Goal: Task Accomplishment & Management: Use online tool/utility

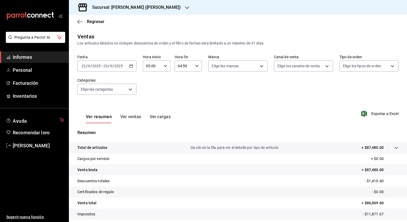
scroll to position [32, 0]
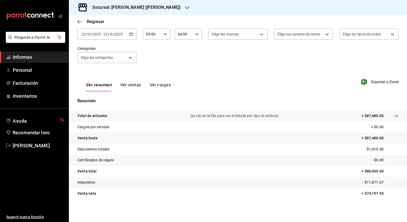
click at [20, 57] on font "Informes" at bounding box center [22, 57] width 19 height 6
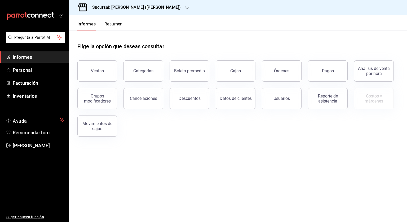
click at [151, 4] on div "Sucursal: [PERSON_NAME] ([PERSON_NAME])" at bounding box center [132, 7] width 118 height 15
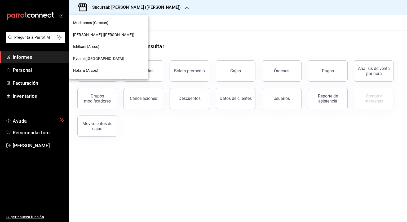
click at [102, 20] on div "Mochomos (Cancún)" at bounding box center [108, 23] width 79 height 12
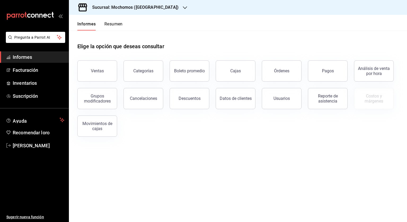
click at [279, 71] on font "Órdenes" at bounding box center [281, 70] width 15 height 5
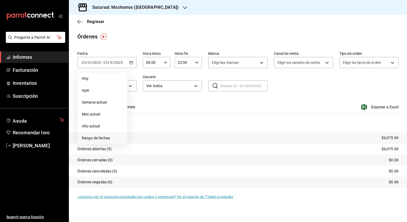
click at [101, 138] on font "Rango de fechas" at bounding box center [96, 138] width 28 height 4
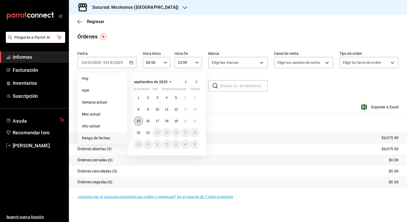
click at [140, 121] on button "15" at bounding box center [138, 121] width 9 height 10
click at [146, 131] on button "23" at bounding box center [147, 133] width 9 height 10
click at [138, 121] on font "15" at bounding box center [138, 121] width 3 height 4
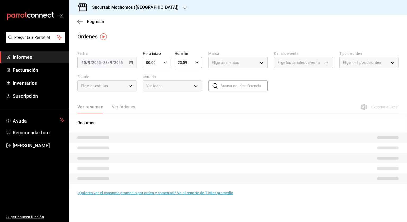
click at [166, 61] on icon "button" at bounding box center [165, 63] width 4 height 4
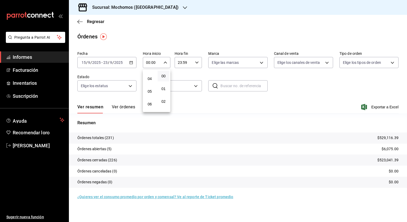
scroll to position [53, 0]
click at [149, 91] on button "05" at bounding box center [150, 86] width 12 height 11
type input "05:00"
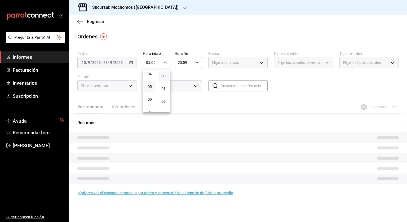
click at [200, 63] on div at bounding box center [203, 111] width 407 height 222
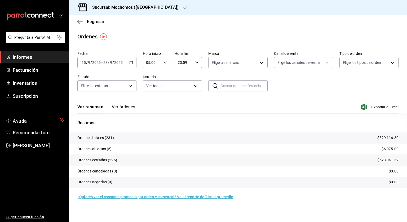
click at [196, 63] on icon "button" at bounding box center [197, 63] width 4 height 4
click at [183, 72] on font "04" at bounding box center [181, 71] width 4 height 4
type input "04:59"
click at [377, 108] on div at bounding box center [203, 111] width 407 height 222
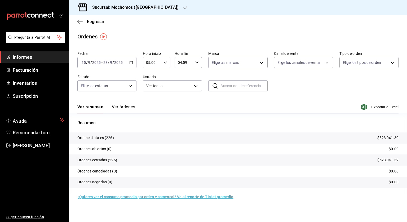
click at [378, 105] on font "Exportar a Excel" at bounding box center [384, 107] width 27 height 4
click at [84, 22] on span "Regresar" at bounding box center [90, 21] width 27 height 5
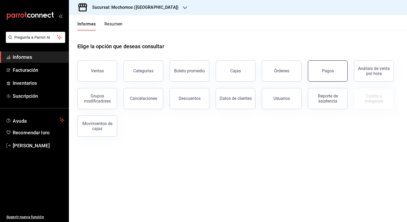
click at [318, 70] on button "Pagos" at bounding box center [328, 70] width 40 height 21
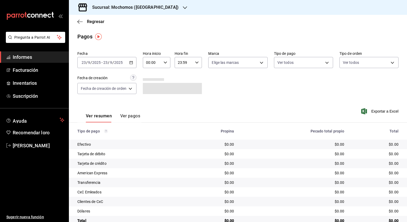
click at [131, 64] on icon "button" at bounding box center [131, 63] width 4 height 4
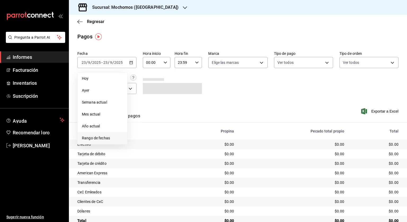
click at [93, 136] on font "Rango de fechas" at bounding box center [96, 138] width 28 height 4
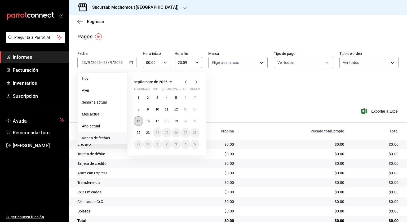
click at [137, 122] on font "15" at bounding box center [138, 121] width 3 height 4
click at [147, 133] on font "23" at bounding box center [147, 133] width 3 height 4
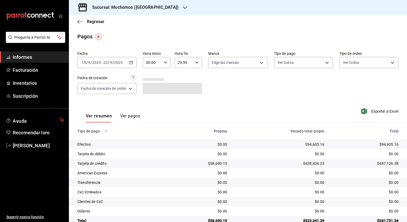
click at [168, 60] on div "00:00 Hora inicio" at bounding box center [157, 62] width 28 height 11
click at [151, 86] on font "05" at bounding box center [150, 86] width 4 height 4
type input "05:00"
click at [182, 61] on div at bounding box center [203, 111] width 407 height 222
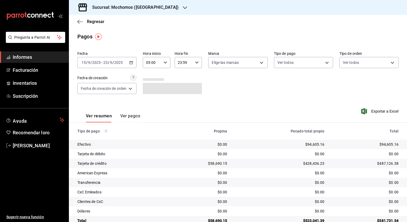
click at [186, 64] on input "23:59" at bounding box center [184, 62] width 19 height 11
click at [180, 99] on font "04" at bounding box center [181, 97] width 4 height 4
type input "04:59"
click at [380, 111] on div at bounding box center [203, 111] width 407 height 222
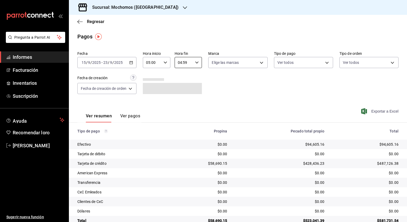
click at [381, 111] on font "Exportar a Excel" at bounding box center [384, 111] width 27 height 4
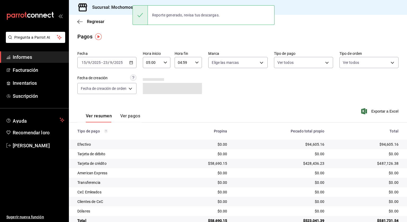
click at [77, 22] on div "Regresar" at bounding box center [238, 22] width 338 height 14
click at [85, 22] on span "Regresar" at bounding box center [90, 21] width 27 height 5
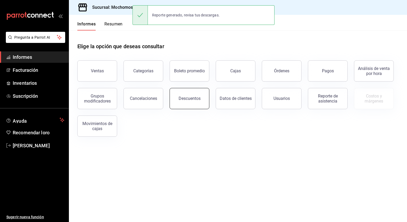
click at [186, 96] on button "Descuentos" at bounding box center [189, 98] width 40 height 21
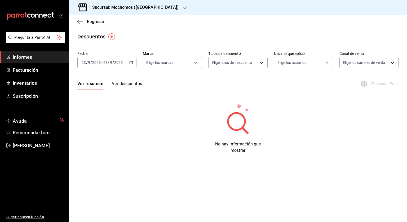
click at [131, 62] on icon "button" at bounding box center [131, 63] width 4 height 4
click at [96, 139] on font "Rango de fechas" at bounding box center [96, 138] width 28 height 4
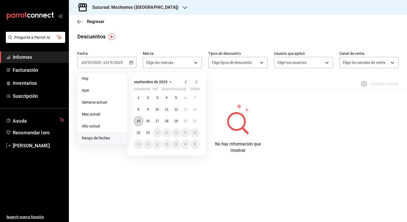
click at [139, 119] on font "15" at bounding box center [138, 121] width 3 height 4
click at [147, 135] on button "23" at bounding box center [147, 133] width 9 height 10
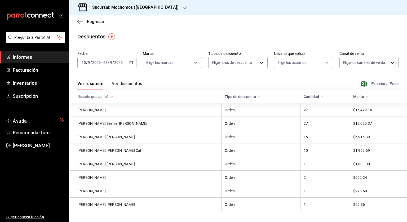
click at [386, 84] on font "Exportar a Excel" at bounding box center [384, 84] width 27 height 4
click at [90, 21] on font "Regresar" at bounding box center [95, 21] width 17 height 5
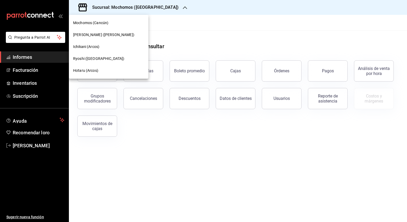
click at [86, 59] on font "Ryoshi ([GEOGRAPHIC_DATA])" at bounding box center [98, 58] width 51 height 4
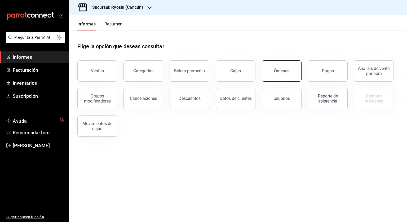
click at [288, 74] on button "Órdenes" at bounding box center [282, 70] width 40 height 21
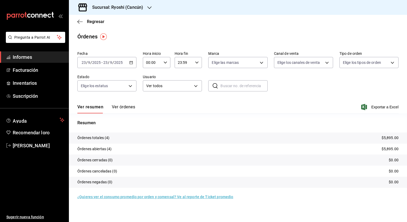
click at [131, 64] on div "[DATE] [DATE] - [DATE] [DATE]" at bounding box center [106, 62] width 59 height 11
click at [100, 141] on span "Rango de fechas" at bounding box center [102, 138] width 41 height 6
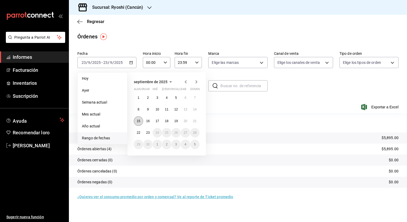
click at [138, 118] on button "15" at bounding box center [138, 121] width 9 height 10
click at [137, 122] on font "15" at bounding box center [138, 121] width 3 height 4
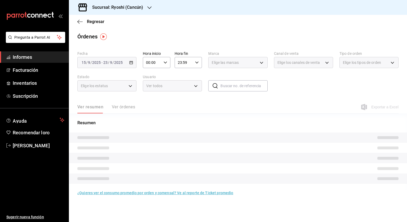
click at [164, 65] on div "00:00 Hora inicio" at bounding box center [157, 62] width 28 height 11
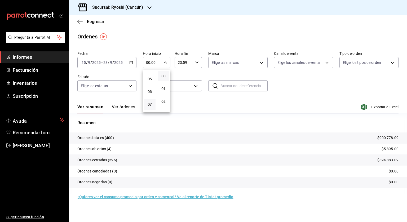
scroll to position [53, 0]
click at [150, 88] on font "05" at bounding box center [149, 86] width 4 height 4
type input "05:00"
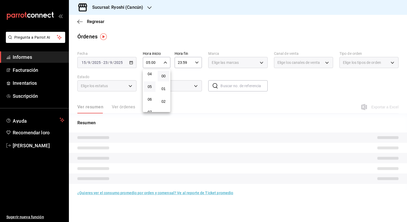
click at [189, 66] on div at bounding box center [203, 111] width 407 height 222
click at [189, 65] on input "23:59" at bounding box center [184, 62] width 19 height 11
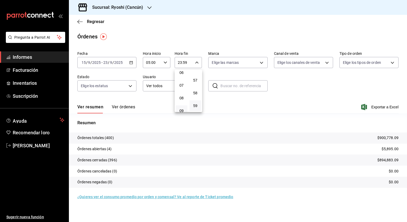
scroll to position [56, 0]
click at [182, 74] on button "04" at bounding box center [182, 71] width 12 height 11
type input "04:59"
click at [312, 83] on div at bounding box center [203, 111] width 407 height 222
click at [387, 107] on font "Exportar a Excel" at bounding box center [384, 107] width 27 height 4
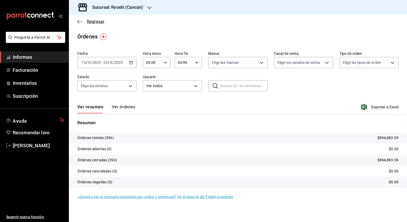
click at [90, 22] on font "Regresar" at bounding box center [95, 21] width 17 height 5
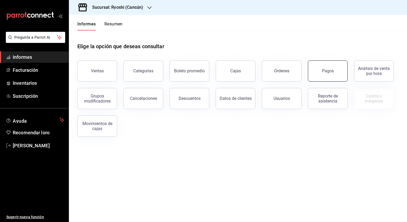
click at [342, 77] on button "Pagos" at bounding box center [328, 70] width 40 height 21
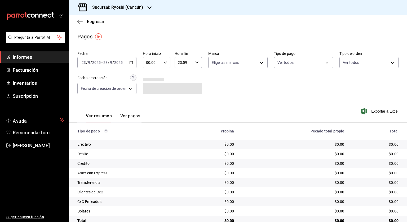
click at [131, 61] on icon "button" at bounding box center [131, 63] width 4 height 4
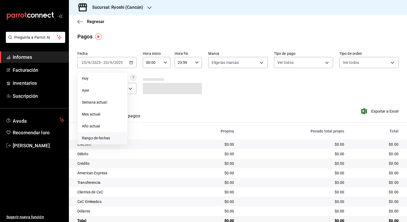
click at [96, 137] on font "Rango de fechas" at bounding box center [96, 138] width 28 height 4
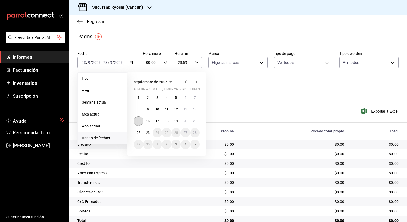
click at [141, 121] on button "15" at bounding box center [138, 121] width 9 height 10
click at [148, 133] on font "23" at bounding box center [147, 133] width 3 height 4
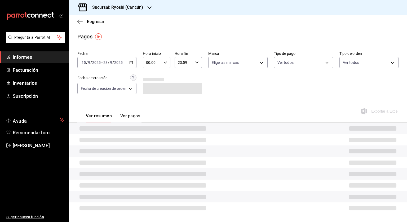
click at [168, 63] on div "00:00 Hora inicio" at bounding box center [157, 62] width 28 height 11
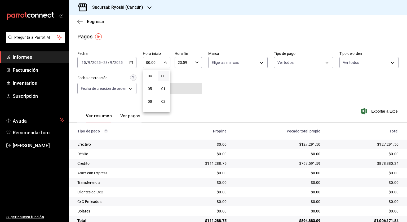
scroll to position [53, 0]
click at [151, 86] on font "05" at bounding box center [150, 86] width 4 height 4
type input "05:00"
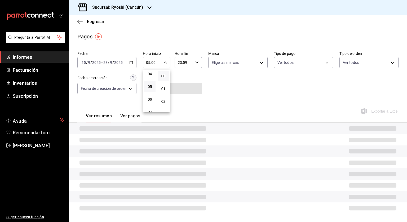
click at [187, 61] on div at bounding box center [203, 111] width 407 height 222
click at [186, 66] on input "23:59" at bounding box center [184, 62] width 19 height 11
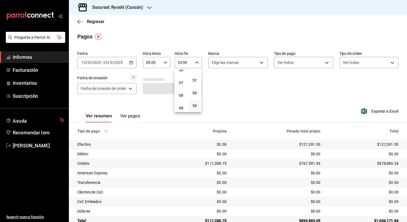
scroll to position [56, 0]
click at [184, 73] on button "04" at bounding box center [180, 71] width 11 height 11
type input "04:59"
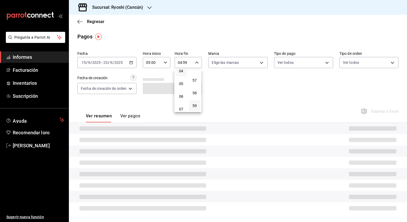
click at [247, 88] on div at bounding box center [203, 111] width 407 height 222
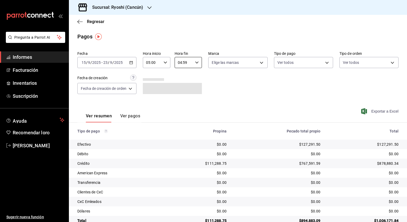
click at [382, 111] on font "Exportar a Excel" at bounding box center [384, 111] width 27 height 4
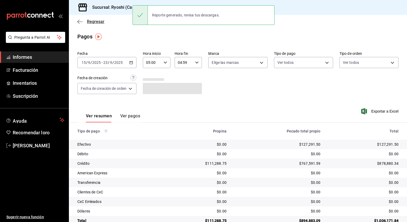
click at [82, 20] on icon "button" at bounding box center [79, 21] width 5 height 5
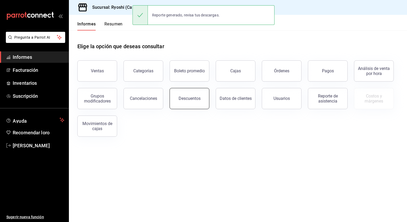
click at [204, 99] on button "Descuentos" at bounding box center [189, 98] width 40 height 21
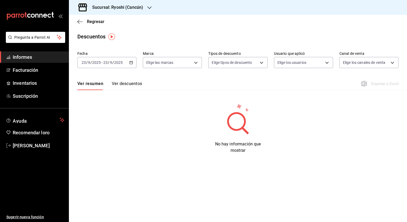
click at [132, 63] on icon "button" at bounding box center [131, 63] width 4 height 4
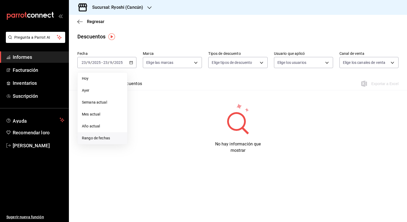
click at [108, 137] on font "Rango de fechas" at bounding box center [96, 138] width 28 height 4
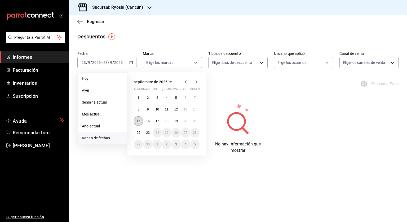
click at [139, 122] on font "15" at bounding box center [138, 121] width 3 height 4
click at [144, 131] on button "23" at bounding box center [147, 133] width 9 height 10
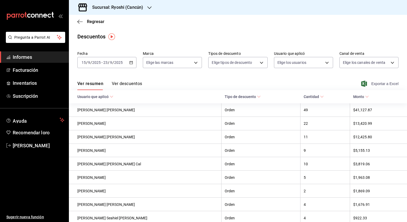
click at [374, 83] on font "Exportar a Excel" at bounding box center [384, 84] width 27 height 4
click at [87, 20] on span "Regresar" at bounding box center [90, 21] width 27 height 5
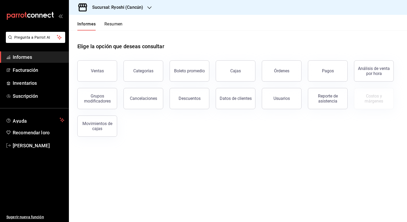
click at [111, 10] on h3 "Sucursal: Ryoshi (Cancún)" at bounding box center [115, 7] width 55 height 6
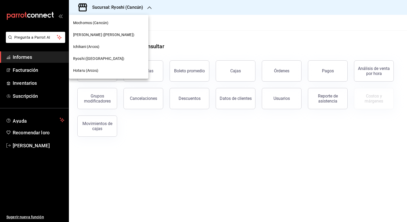
click at [110, 34] on font "[PERSON_NAME] ([PERSON_NAME])" at bounding box center [103, 35] width 61 height 4
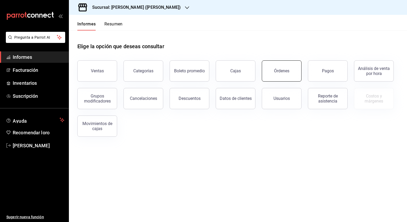
click at [271, 74] on button "Órdenes" at bounding box center [282, 70] width 40 height 21
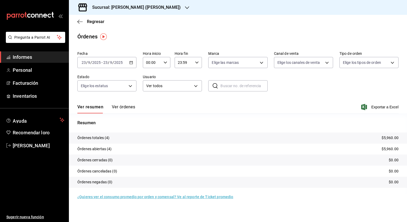
click at [135, 62] on div "[DATE] [DATE] - [DATE] [DATE]" at bounding box center [106, 62] width 59 height 11
click at [102, 137] on font "Rango de fechas" at bounding box center [96, 138] width 28 height 4
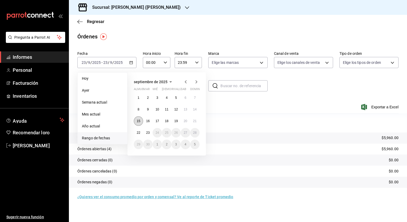
click at [138, 119] on font "15" at bounding box center [138, 121] width 3 height 4
drag, startPoint x: 146, startPoint y: 131, endPoint x: 153, endPoint y: 92, distance: 39.4
click at [146, 131] on button "23" at bounding box center [147, 133] width 9 height 10
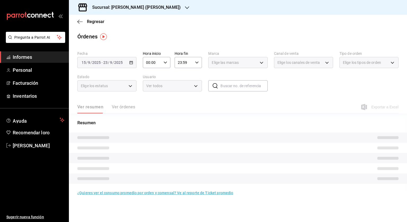
click at [167, 65] on div "00:00 Hora inicio" at bounding box center [157, 62] width 28 height 11
click at [151, 89] on font "05" at bounding box center [149, 86] width 4 height 4
type input "05:00"
drag, startPoint x: 194, startPoint y: 69, endPoint x: 193, endPoint y: 64, distance: 5.1
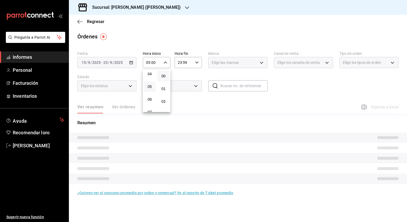
click at [194, 69] on div at bounding box center [203, 111] width 407 height 222
click at [193, 64] on div "00 01 02 03 04 05 06 07 08 09 10 11 12 13 14 15 16 17 18 19 20 21 22 23 00 01 0…" at bounding box center [203, 112] width 407 height 220
click at [191, 64] on input "23:59" at bounding box center [184, 62] width 19 height 11
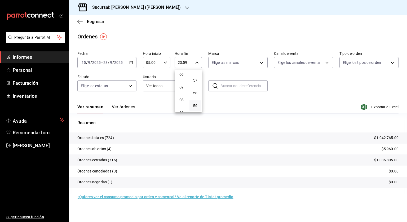
scroll to position [29, 0]
click at [180, 95] on button "04" at bounding box center [182, 97] width 12 height 11
type input "04:59"
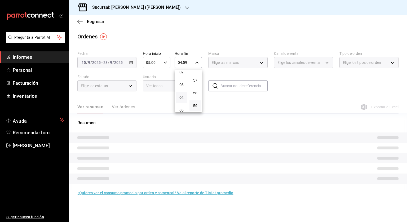
click at [375, 96] on div at bounding box center [203, 111] width 407 height 222
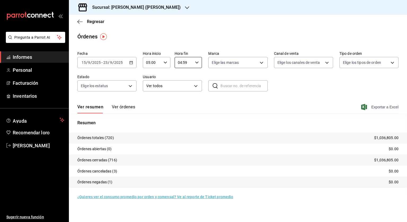
click at [384, 105] on font "Exportar a Excel" at bounding box center [384, 107] width 27 height 4
click at [82, 20] on icon "button" at bounding box center [79, 21] width 5 height 5
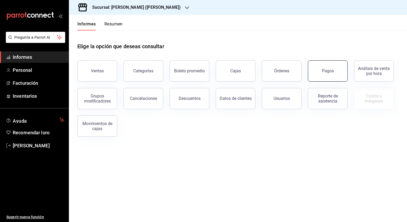
click at [319, 71] on button "Pagos" at bounding box center [328, 70] width 40 height 21
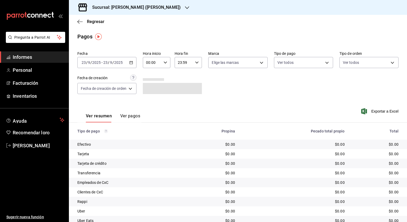
click at [131, 62] on \(Stroke\) "button" at bounding box center [131, 62] width 3 height 0
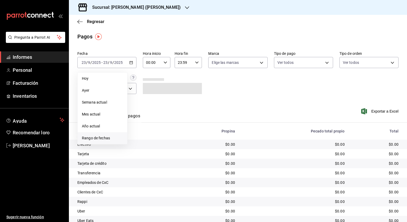
click at [105, 139] on font "Rango de fechas" at bounding box center [96, 138] width 28 height 4
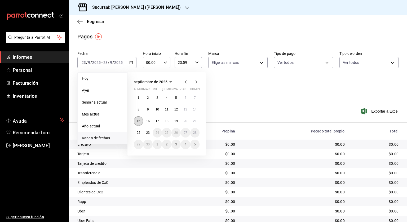
click at [136, 120] on button "15" at bounding box center [138, 121] width 9 height 10
click at [146, 131] on font "23" at bounding box center [147, 133] width 3 height 4
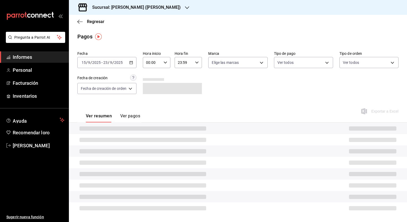
click at [165, 62] on icon "button" at bounding box center [165, 63] width 4 height 4
click at [151, 78] on button "04" at bounding box center [149, 74] width 11 height 11
type input "04:00"
click at [192, 67] on div at bounding box center [203, 111] width 407 height 222
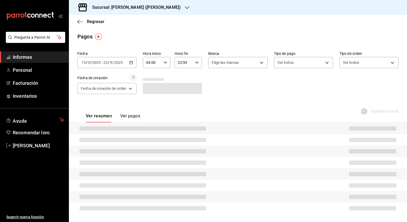
click at [191, 64] on input "23:59" at bounding box center [184, 62] width 19 height 11
click at [180, 107] on button "05" at bounding box center [180, 110] width 11 height 11
type input "05:59"
click at [258, 87] on div at bounding box center [203, 111] width 407 height 222
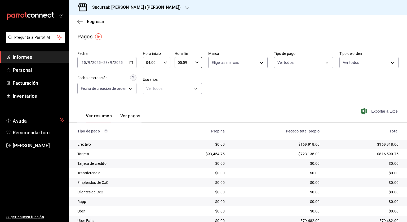
click at [372, 112] on font "Exportar a Excel" at bounding box center [384, 111] width 27 height 4
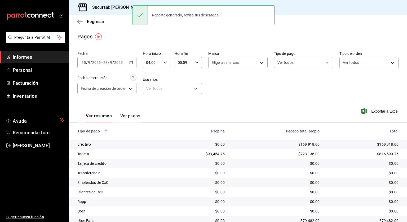
click at [133, 64] on div "[DATE] [DATE] - [DATE] [DATE]" at bounding box center [106, 62] width 59 height 11
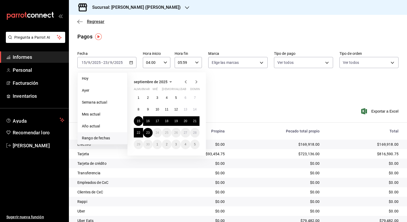
click at [87, 20] on font "Regresar" at bounding box center [95, 21] width 17 height 5
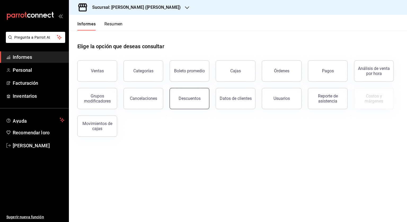
click at [175, 97] on button "Descuentos" at bounding box center [189, 98] width 40 height 21
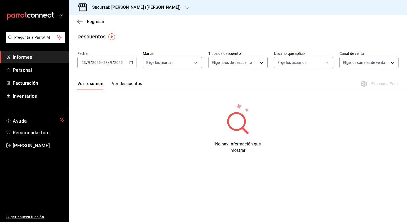
click at [133, 64] on div "[DATE] [DATE] - [DATE] [DATE]" at bounding box center [106, 62] width 59 height 11
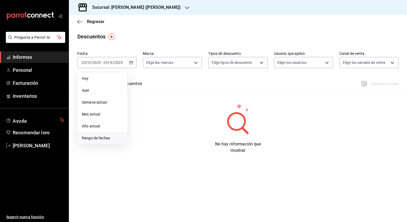
click at [109, 141] on li "Rango de fechas" at bounding box center [103, 138] width 50 height 12
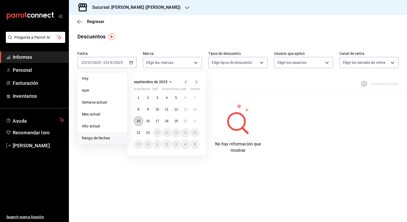
click at [139, 118] on button "15" at bounding box center [138, 121] width 9 height 10
click at [146, 132] on font "23" at bounding box center [147, 133] width 3 height 4
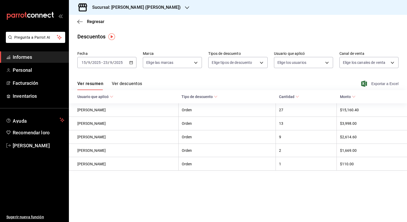
click at [381, 84] on font "Exportar a Excel" at bounding box center [384, 84] width 27 height 4
